Goal: Transaction & Acquisition: Book appointment/travel/reservation

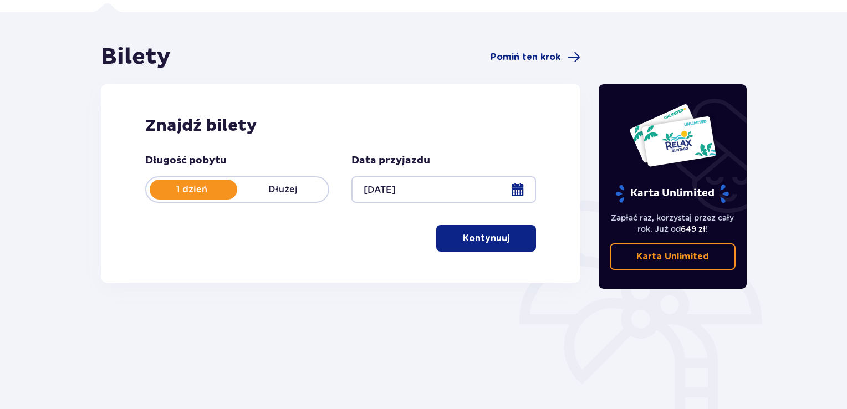
scroll to position [55, 0]
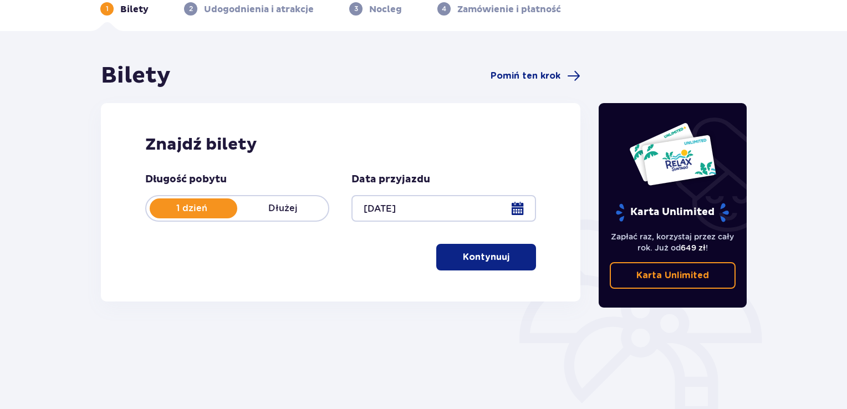
click at [483, 258] on p "Kontynuuj" at bounding box center [486, 257] width 47 height 12
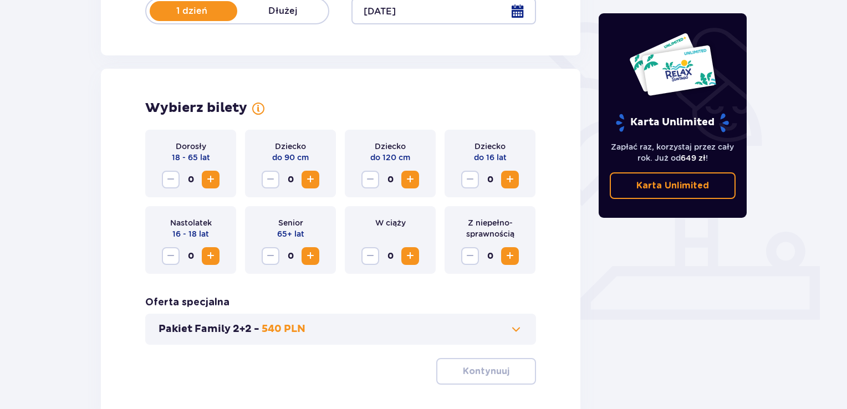
scroll to position [253, 0]
click at [216, 183] on span "Increase" at bounding box center [210, 179] width 13 height 13
click at [216, 181] on span "Increase" at bounding box center [210, 179] width 13 height 13
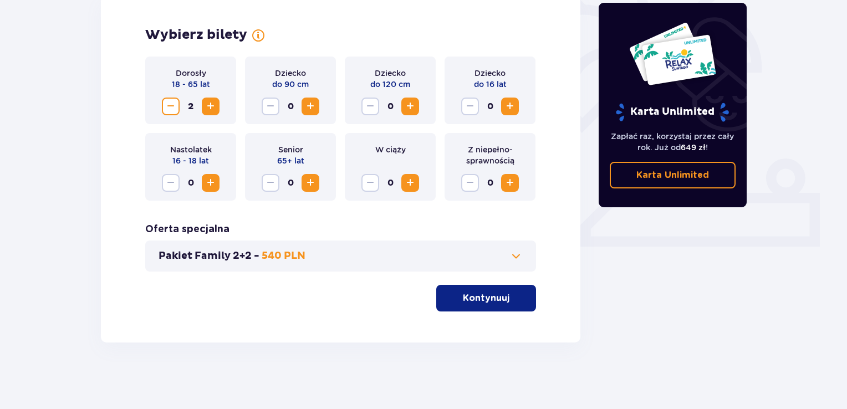
scroll to position [326, 0]
click at [299, 259] on p "540 PLN" at bounding box center [284, 255] width 44 height 13
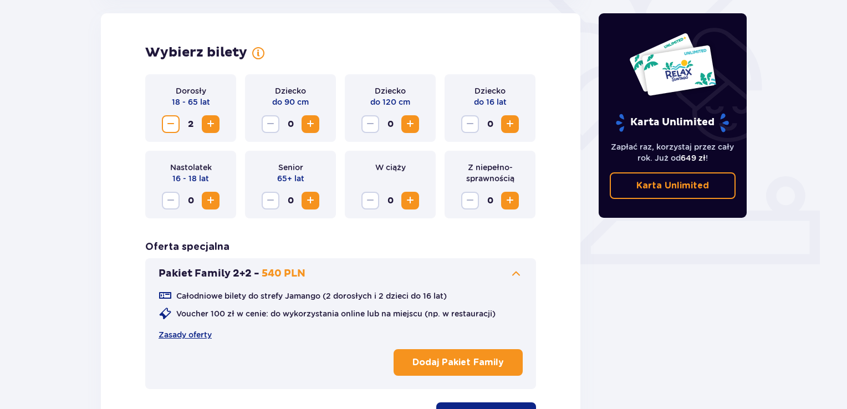
scroll to position [308, 0]
click at [503, 278] on button "Pakiet Family 2+2 - 540 PLN" at bounding box center [341, 273] width 364 height 13
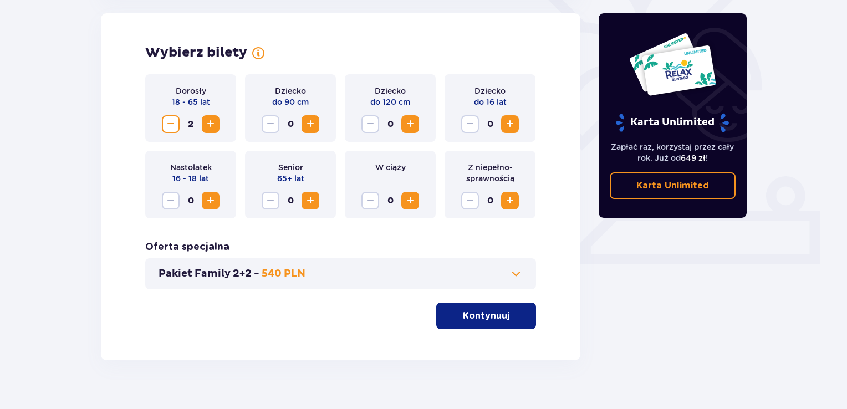
click at [512, 313] on span "button" at bounding box center [511, 315] width 13 height 13
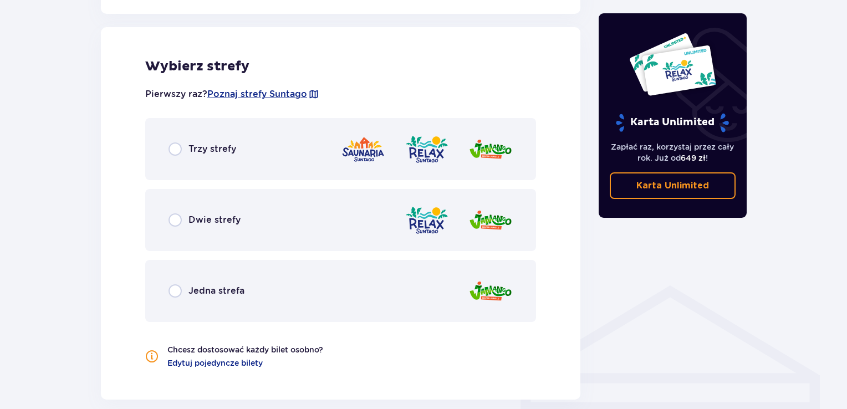
scroll to position [615, 0]
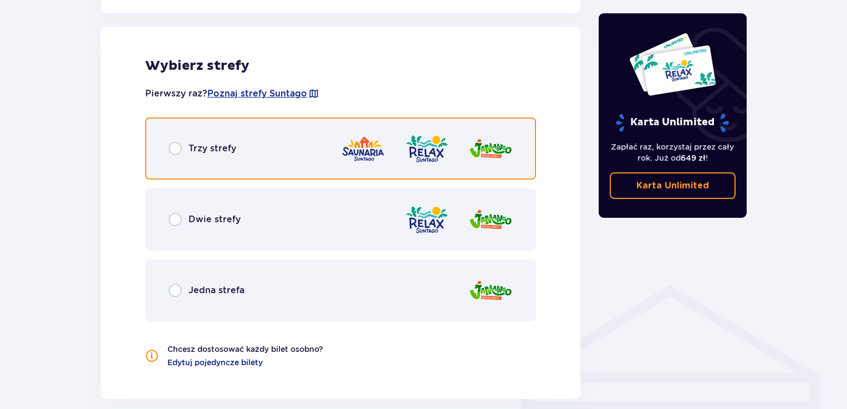
click at [178, 148] on input "radio" at bounding box center [175, 148] width 13 height 13
radio input "true"
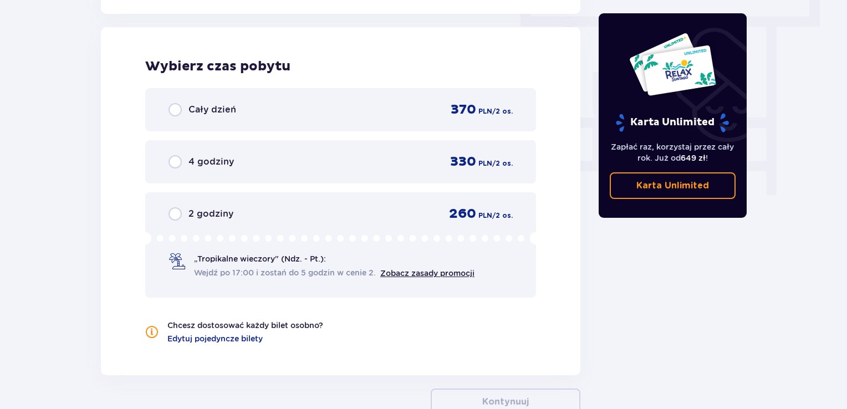
scroll to position [1001, 0]
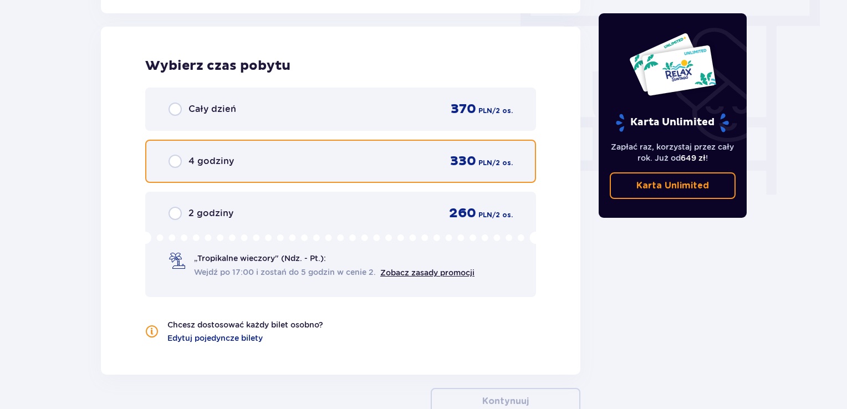
click at [172, 162] on input "radio" at bounding box center [175, 161] width 13 height 13
radio input "true"
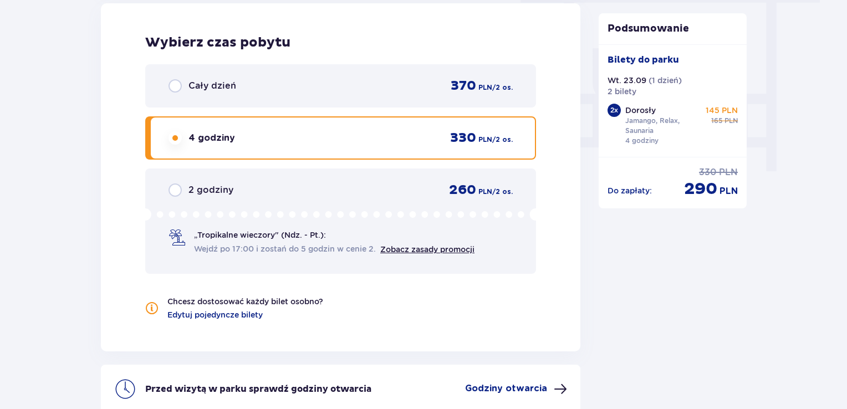
scroll to position [1023, 0]
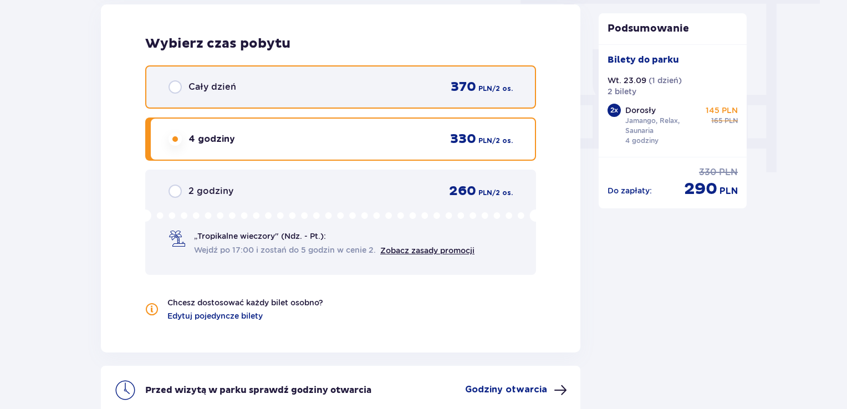
click at [172, 85] on input "radio" at bounding box center [175, 86] width 13 height 13
radio input "true"
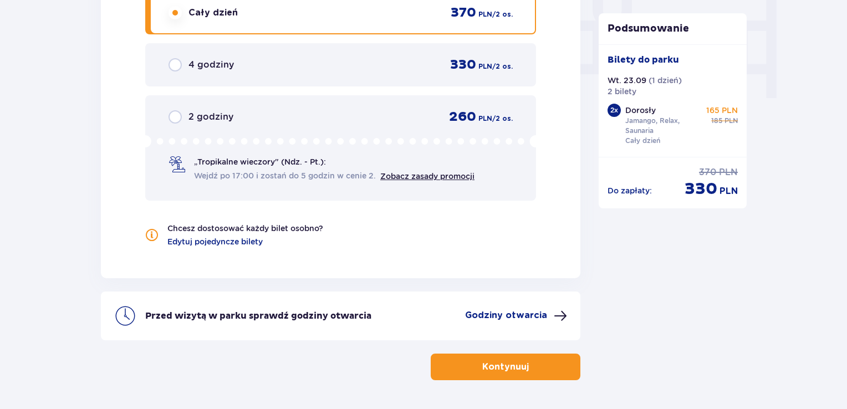
scroll to position [1079, 0]
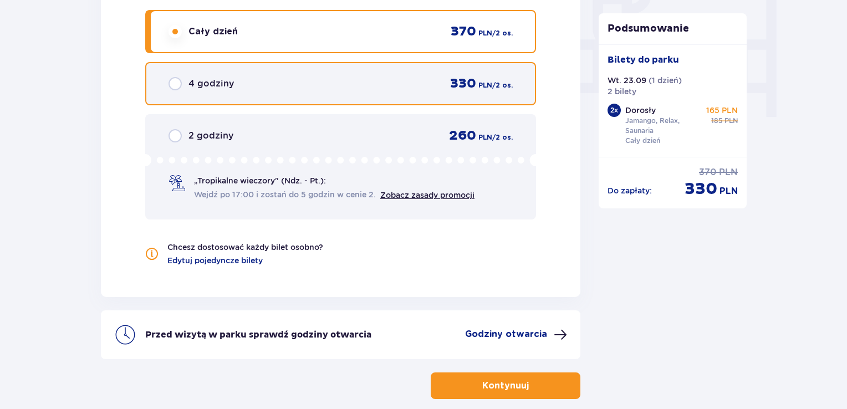
click at [175, 83] on input "radio" at bounding box center [175, 83] width 13 height 13
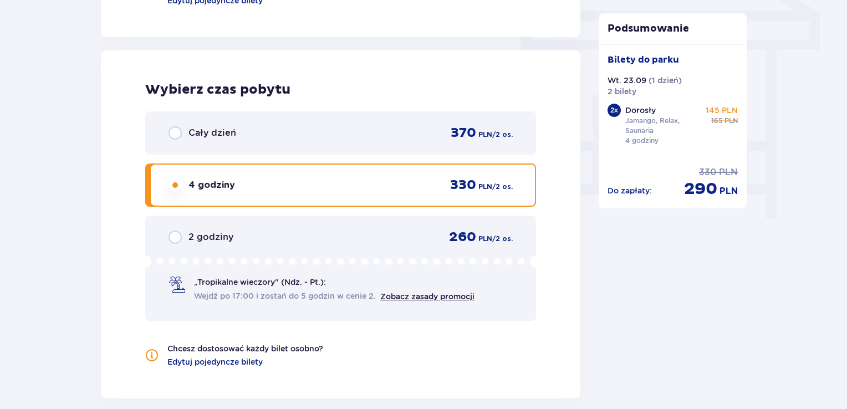
scroll to position [968, 0]
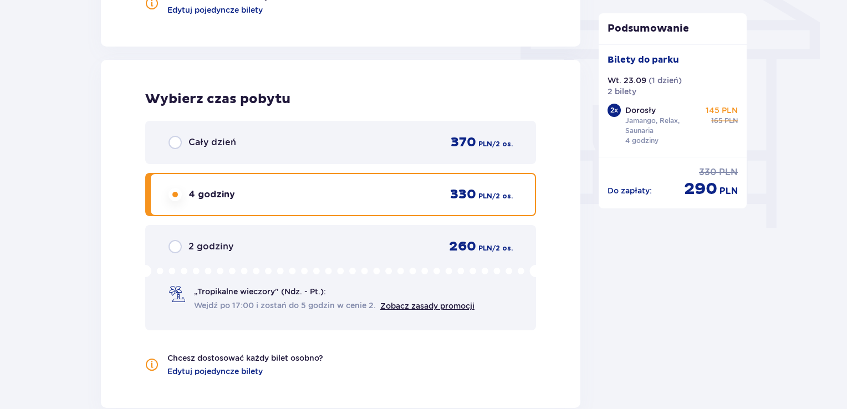
click at [187, 138] on div "Cały dzień" at bounding box center [203, 142] width 68 height 13
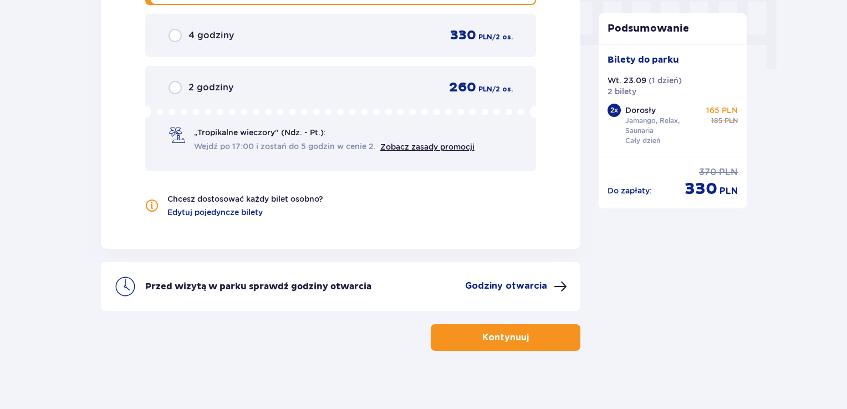
scroll to position [1134, 0]
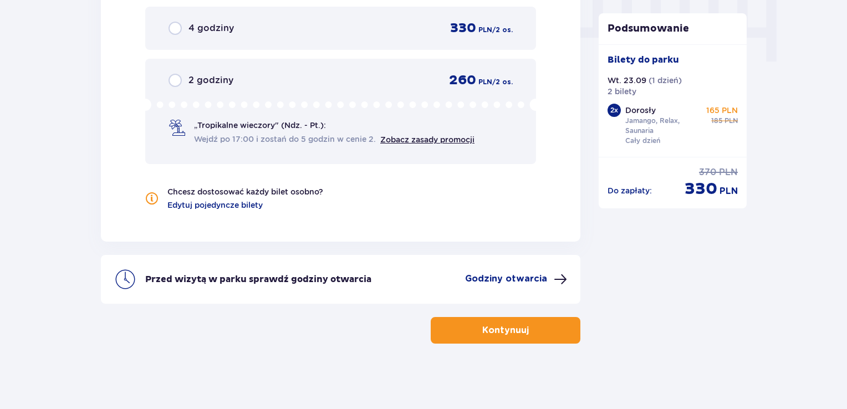
click at [514, 320] on button "Kontynuuj" at bounding box center [506, 330] width 150 height 27
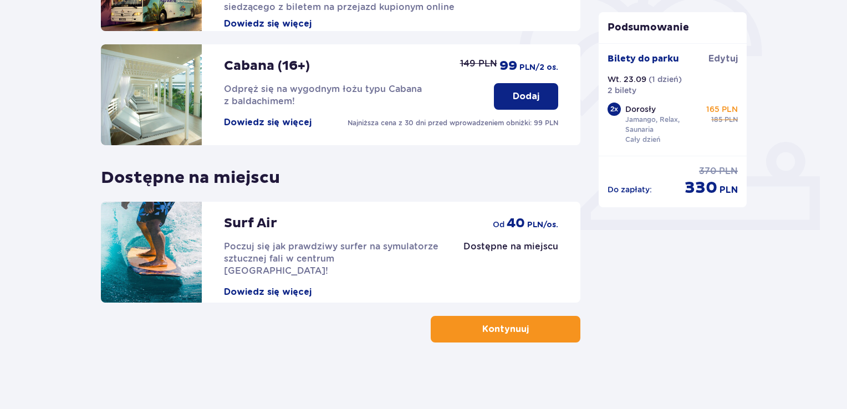
scroll to position [65, 0]
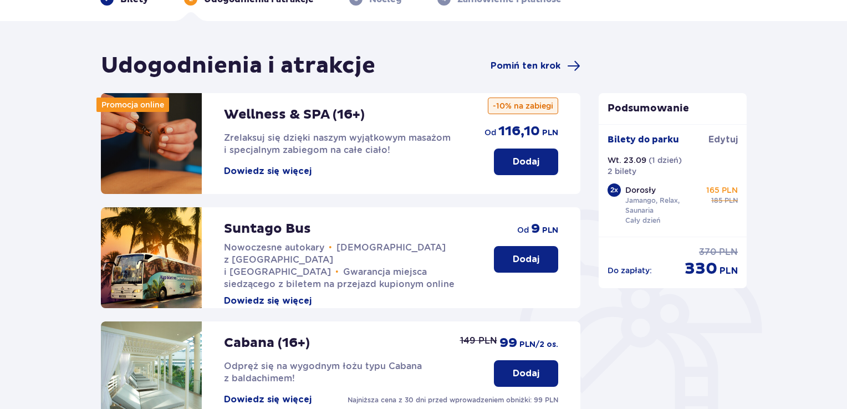
click at [513, 130] on p "116,10" at bounding box center [519, 131] width 42 height 17
click at [306, 144] on p "Zrelaksuj się dzięki naszym wyjątkowym masażom i specjalnym zabiegom na całe ci…" at bounding box center [343, 144] width 238 height 24
click at [304, 119] on p "Wellness & SPA (16+)" at bounding box center [294, 114] width 141 height 17
click at [308, 114] on p "Wellness & SPA (16+)" at bounding box center [294, 114] width 141 height 17
click at [507, 151] on button "Dodaj" at bounding box center [526, 162] width 64 height 27
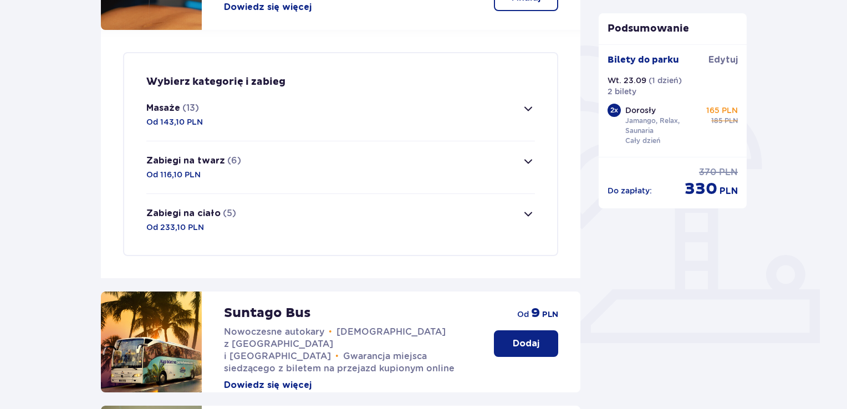
scroll to position [213, 0]
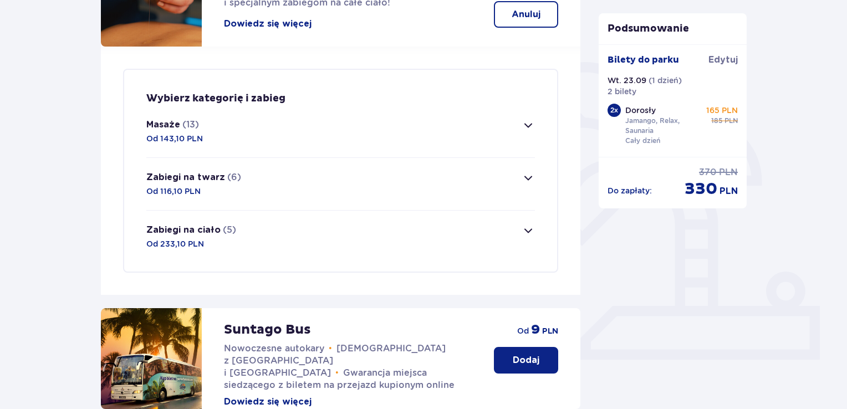
click at [530, 226] on span "button" at bounding box center [528, 230] width 13 height 13
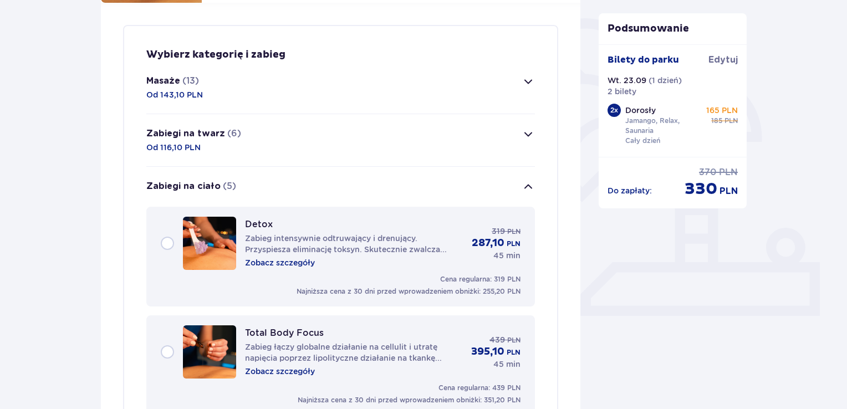
scroll to position [256, 0]
click at [530, 83] on span "button" at bounding box center [528, 81] width 13 height 13
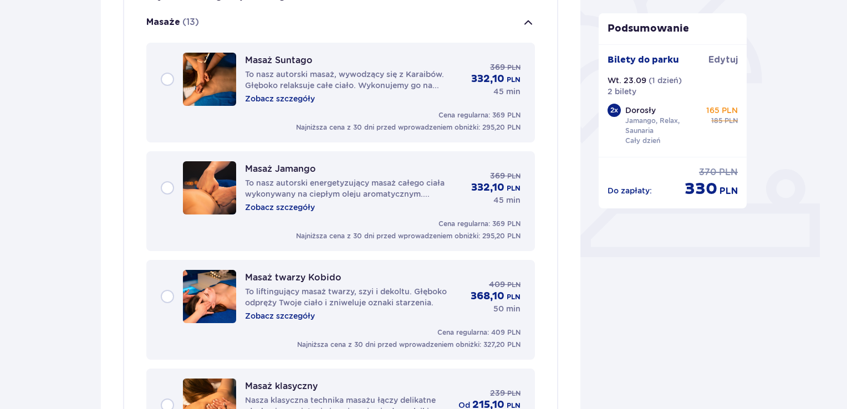
scroll to position [318, 0]
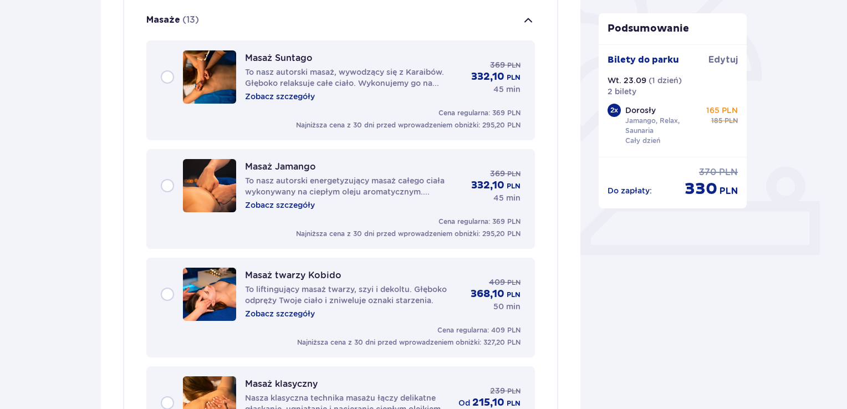
click at [299, 92] on p "Zobacz szczegóły" at bounding box center [280, 96] width 70 height 11
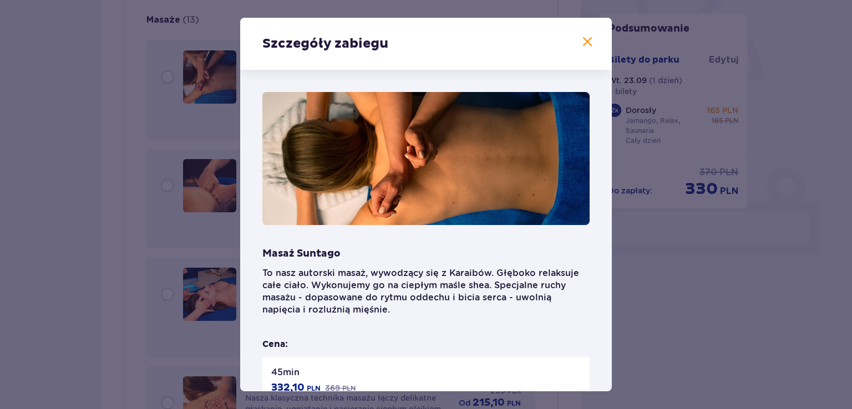
click at [588, 37] on span at bounding box center [586, 41] width 13 height 13
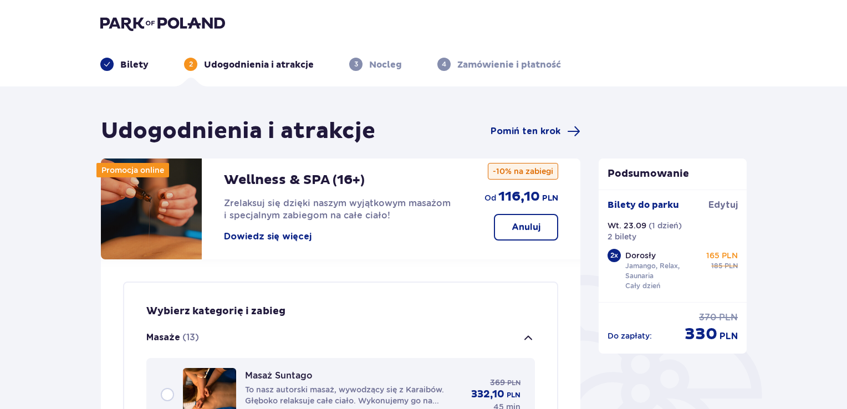
drag, startPoint x: 577, startPoint y: 258, endPoint x: 569, endPoint y: 111, distance: 147.6
click at [536, 134] on span "Pomiń ten krok" at bounding box center [526, 131] width 70 height 12
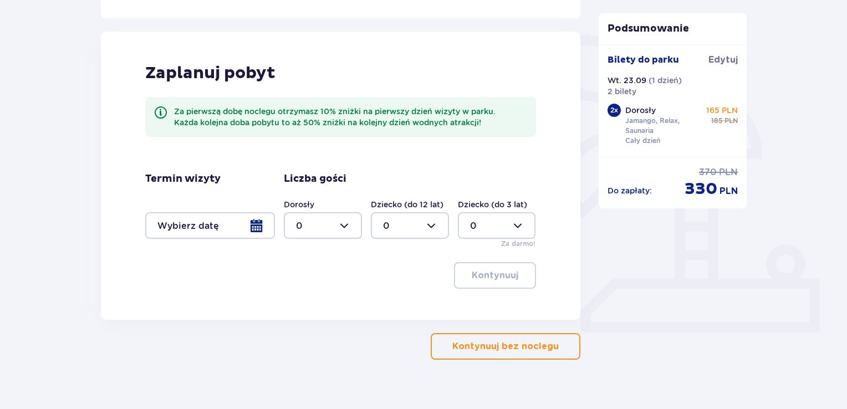
scroll to position [257, 0]
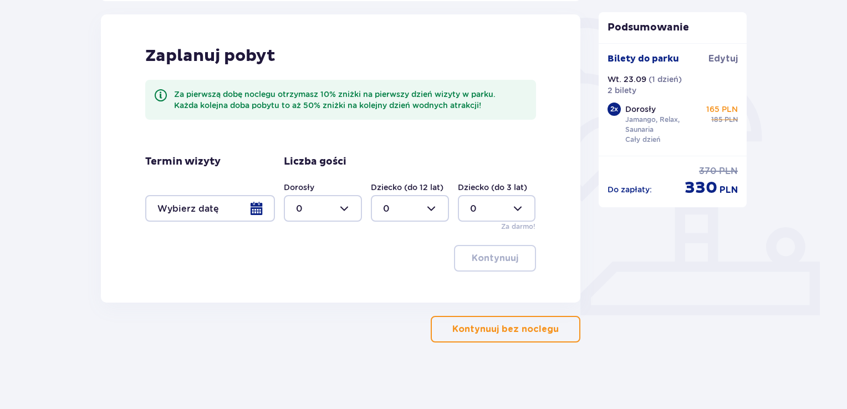
click at [496, 325] on p "Kontynuuj bez noclegu" at bounding box center [505, 329] width 106 height 12
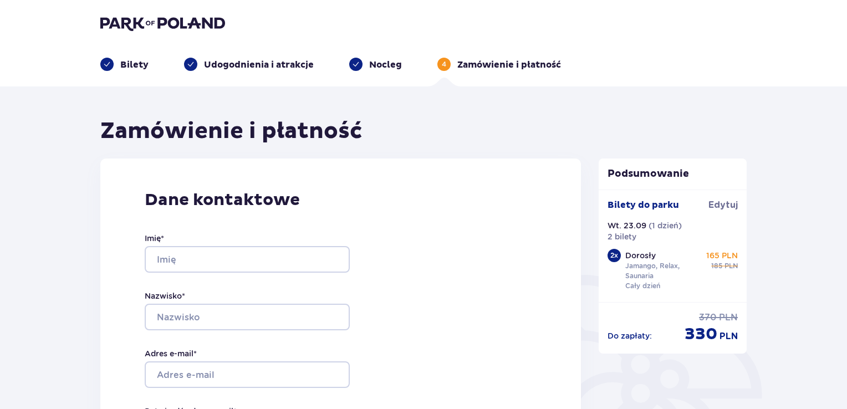
drag, startPoint x: 534, startPoint y: 288, endPoint x: 646, endPoint y: -13, distance: 320.7
